Goal: Information Seeking & Learning: Learn about a topic

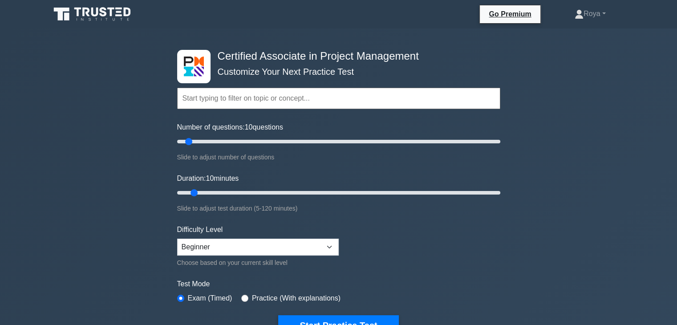
click at [258, 97] on input "text" at bounding box center [338, 98] width 323 height 21
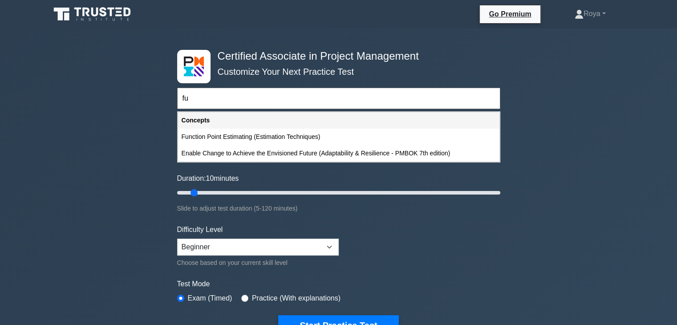
type input "f"
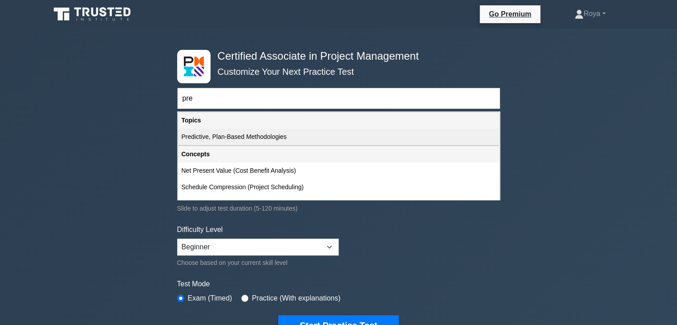
click at [396, 140] on div "Predictive, Plan-Based Methodologies" at bounding box center [338, 137] width 321 height 16
type input "Predictive, Plan-Based Methodologies"
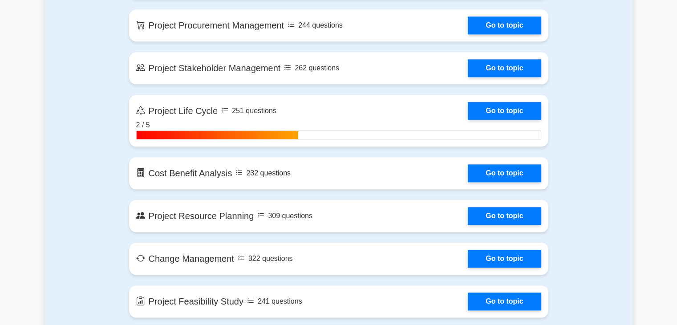
scroll to position [999, 0]
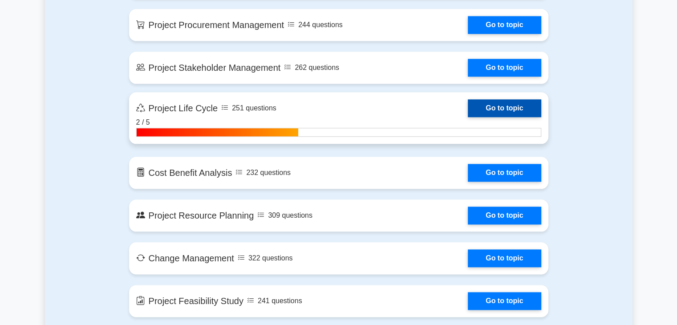
click at [514, 108] on link "Go to topic" at bounding box center [504, 108] width 73 height 18
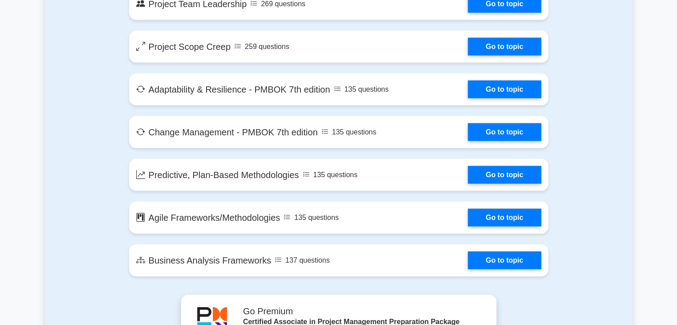
scroll to position [1908, 0]
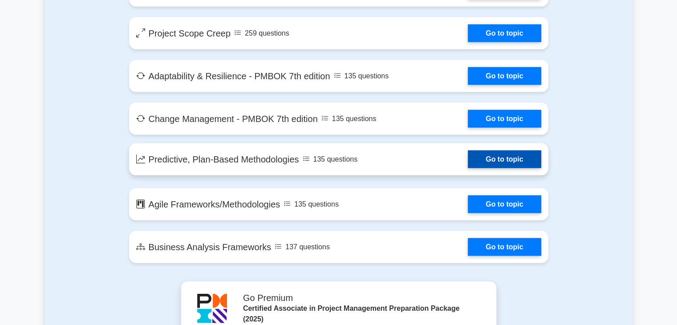
click at [468, 161] on link "Go to topic" at bounding box center [504, 160] width 73 height 18
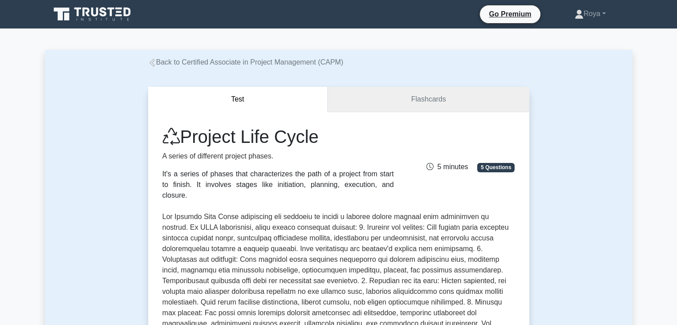
click at [403, 105] on link "Flashcards" at bounding box center [428, 99] width 201 height 25
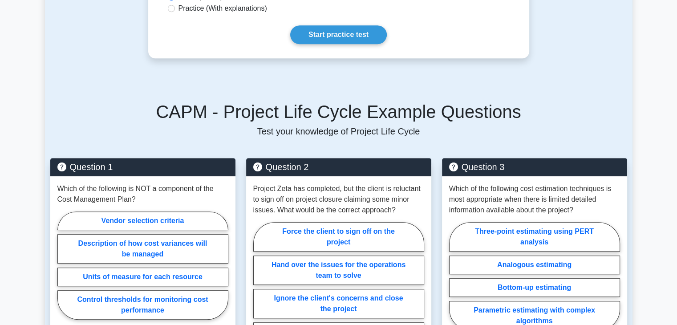
scroll to position [547, 0]
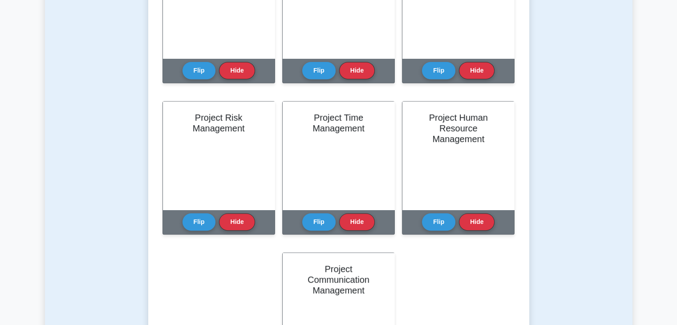
scroll to position [391, 0]
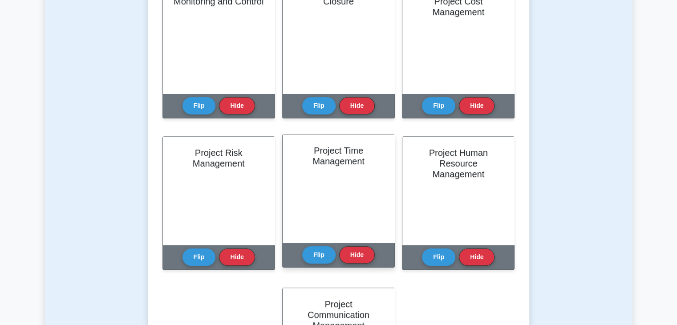
click at [313, 183] on div "Project Time Management" at bounding box center [339, 188] width 112 height 108
click at [313, 256] on button "Flip" at bounding box center [318, 254] width 33 height 17
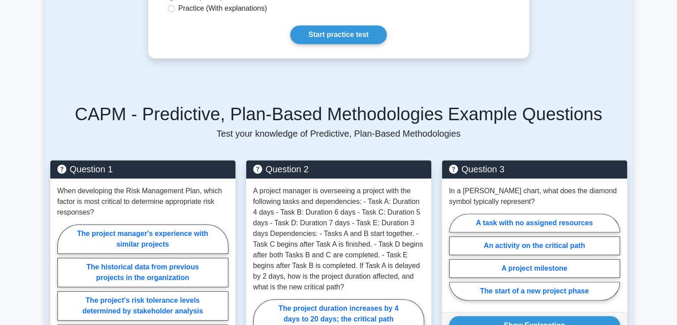
scroll to position [484, 0]
